Goal: Use online tool/utility: Use online tool/utility

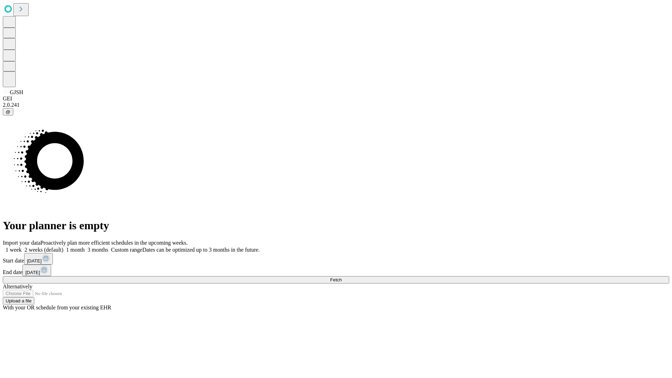
click at [342, 277] on span "Fetch" at bounding box center [336, 279] width 12 height 5
